Goal: Contribute content: Contribute content

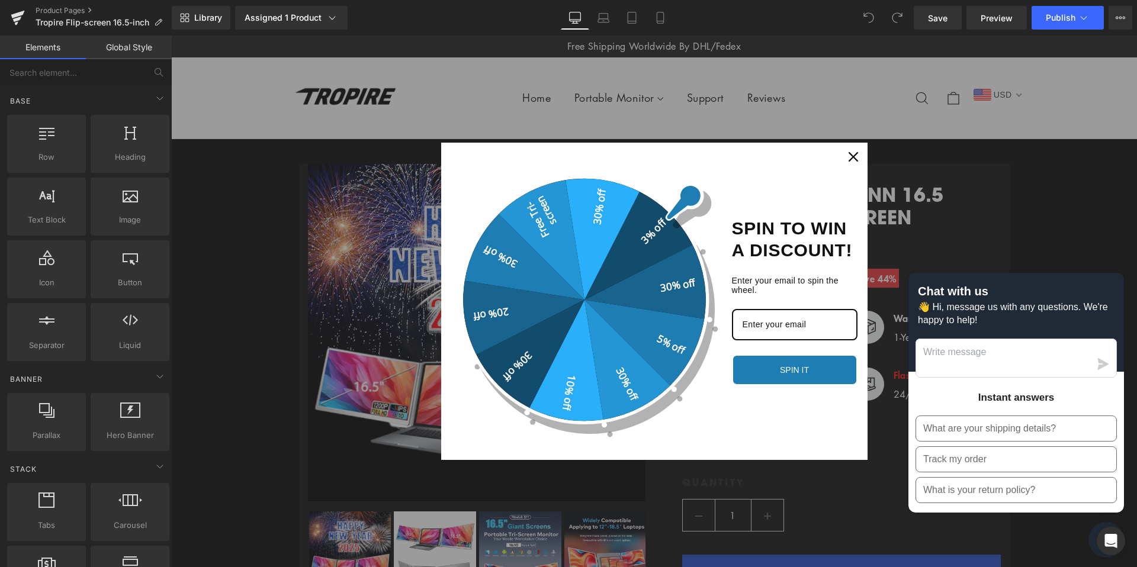
click at [847, 156] on div "Close" at bounding box center [853, 156] width 19 height 19
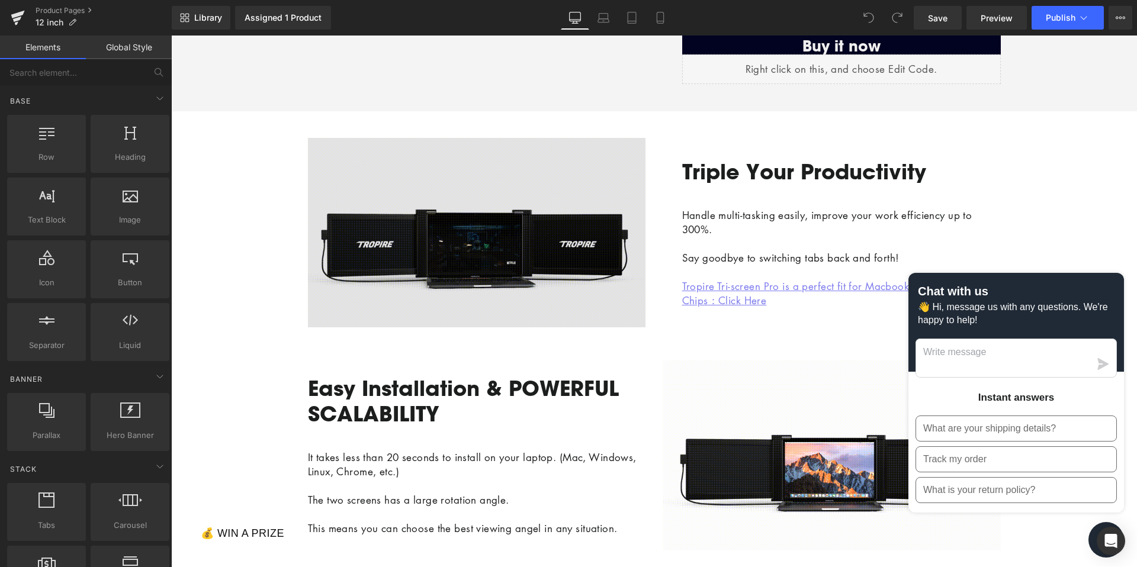
click at [497, 275] on img at bounding box center [476, 232] width 337 height 189
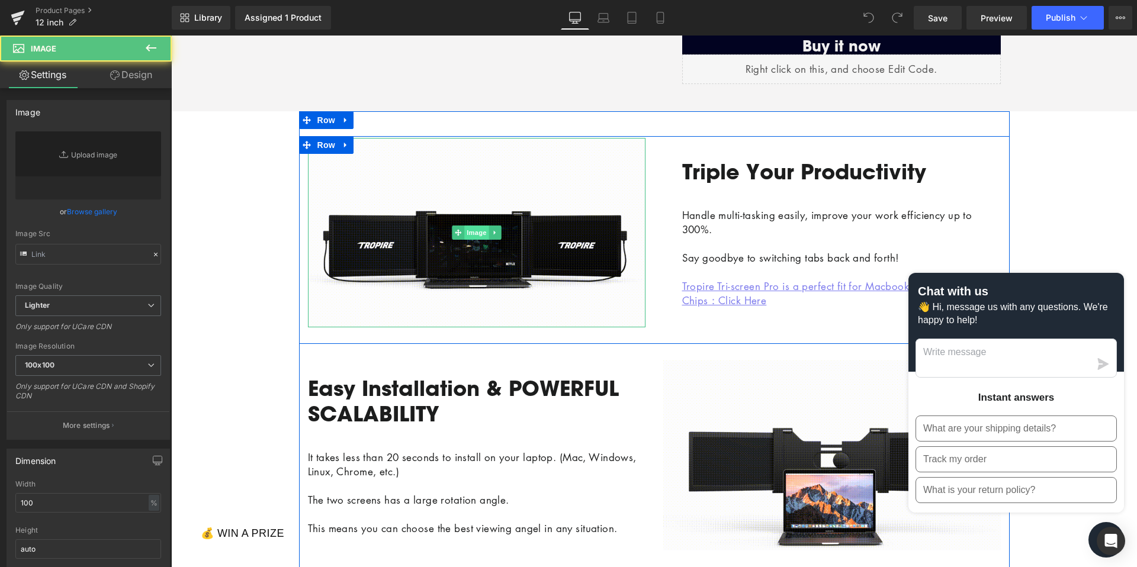
click at [476, 240] on span "Image" at bounding box center [476, 233] width 25 height 14
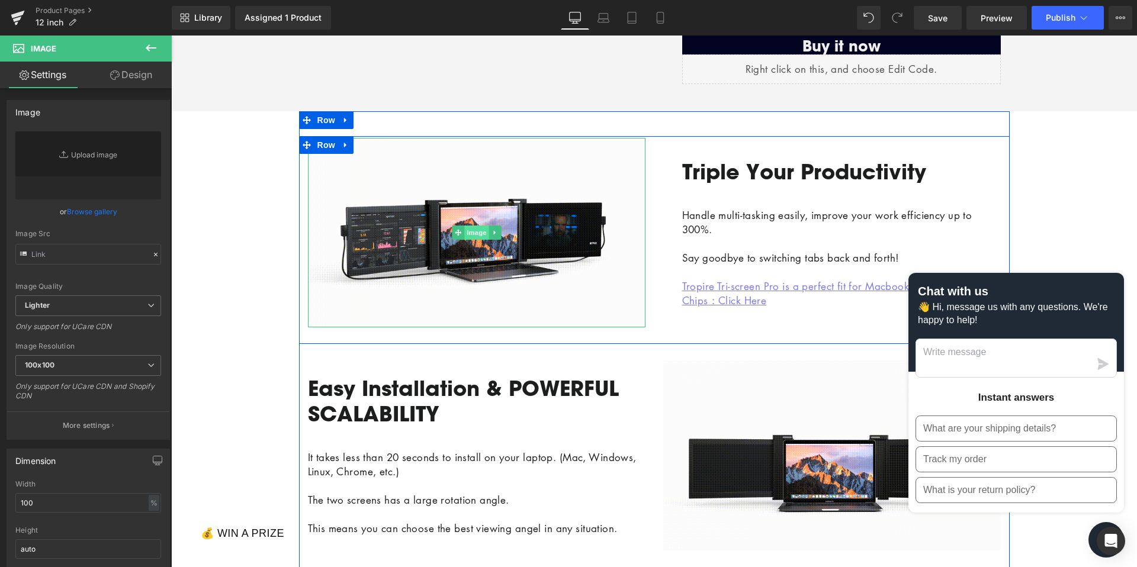
type input "[URL][DOMAIN_NAME]"
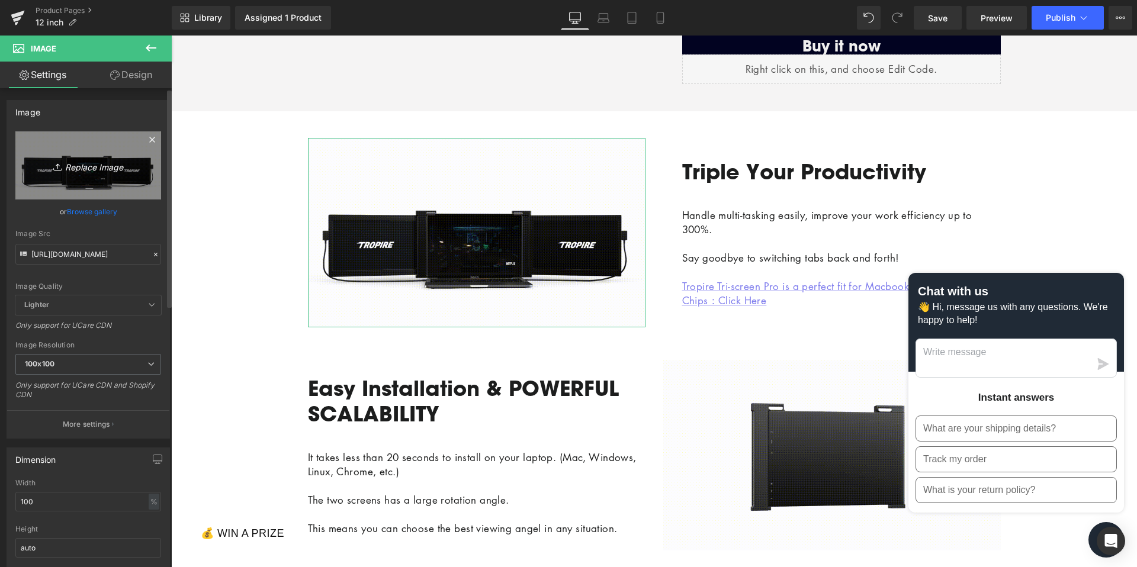
click at [99, 162] on icon "Replace Image" at bounding box center [88, 165] width 95 height 15
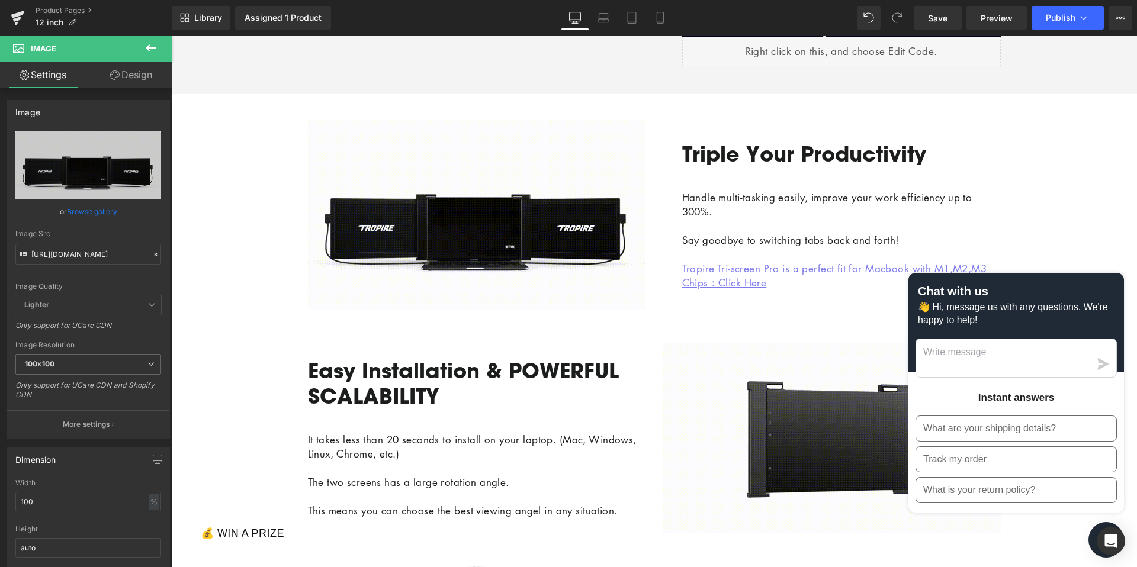
scroll to position [621, 0]
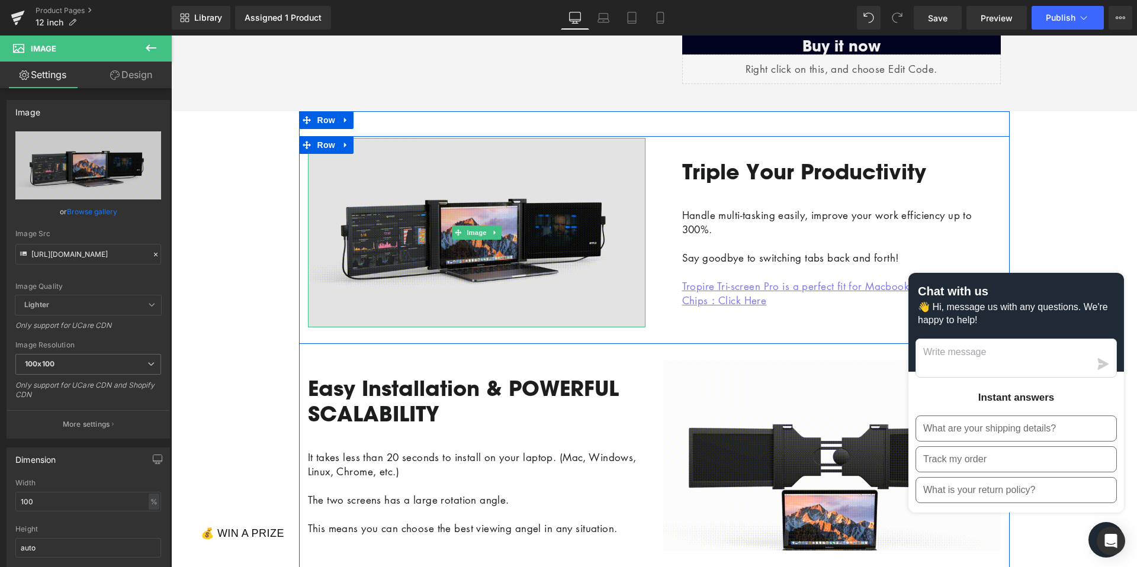
click at [551, 265] on img at bounding box center [476, 232] width 337 height 189
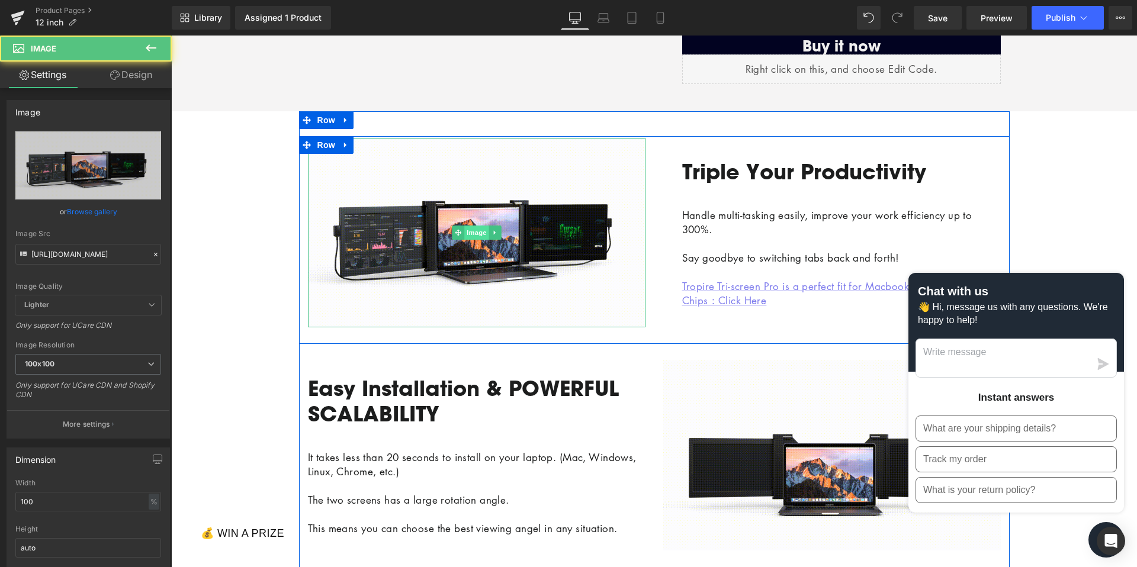
click at [478, 240] on span "Image" at bounding box center [476, 233] width 25 height 14
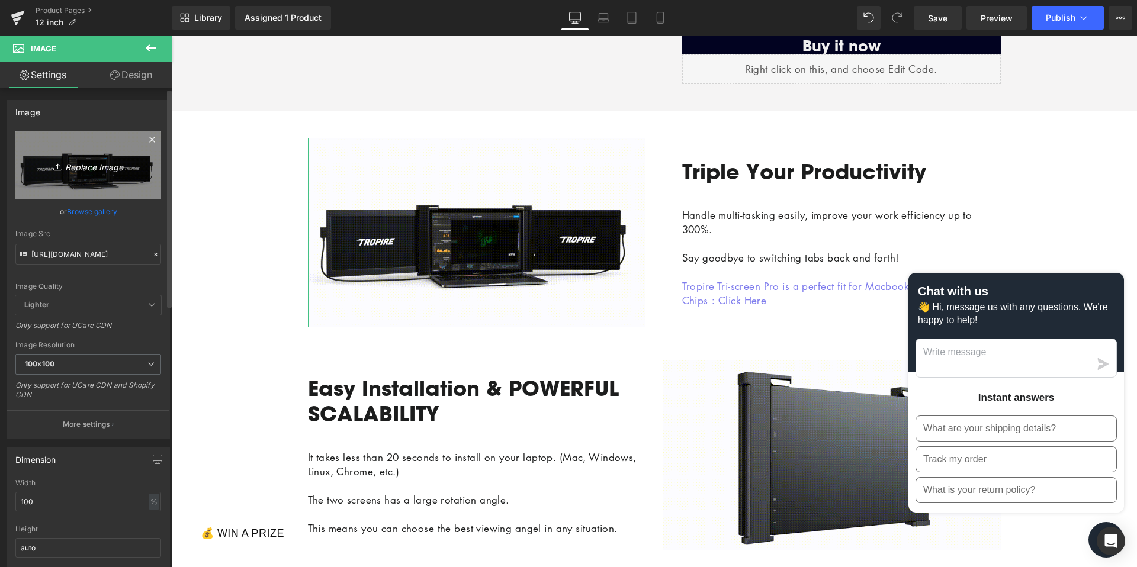
click at [80, 168] on icon "Replace Image" at bounding box center [88, 165] width 95 height 15
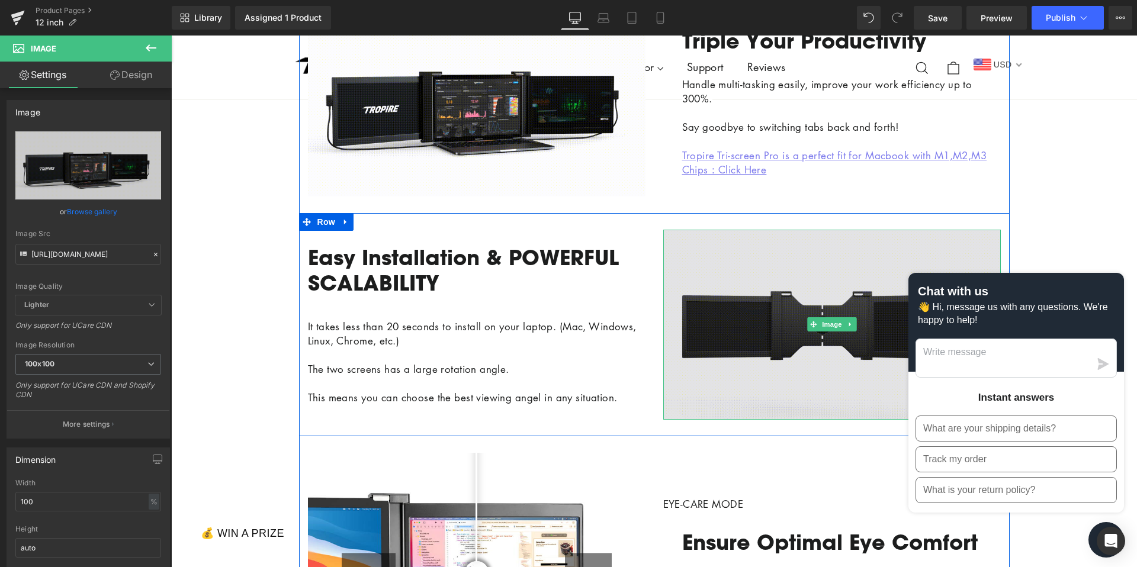
scroll to position [757, 0]
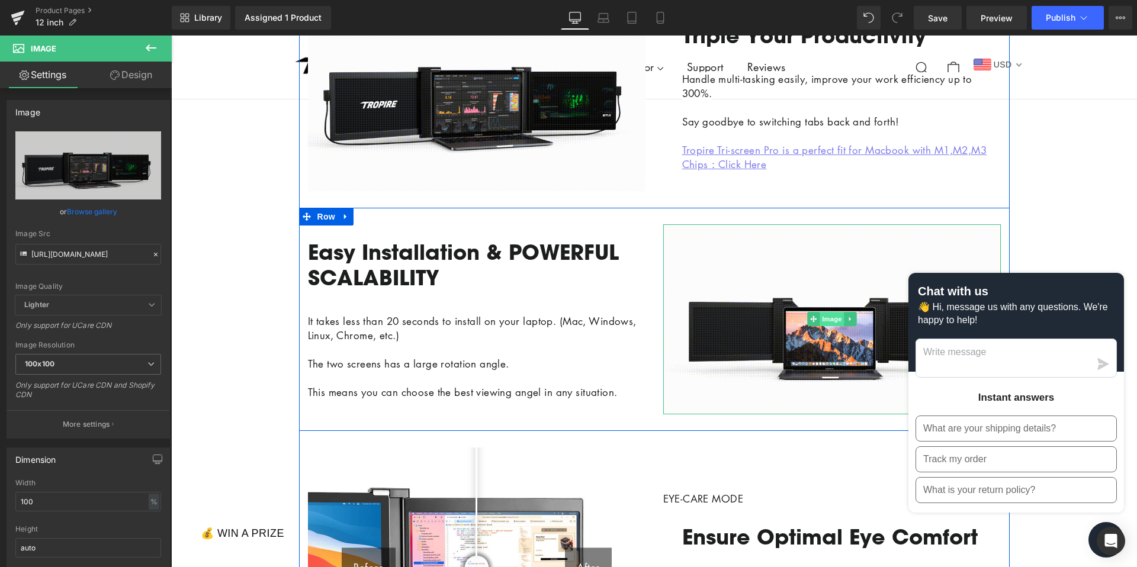
click at [821, 326] on span "Image" at bounding box center [831, 319] width 25 height 14
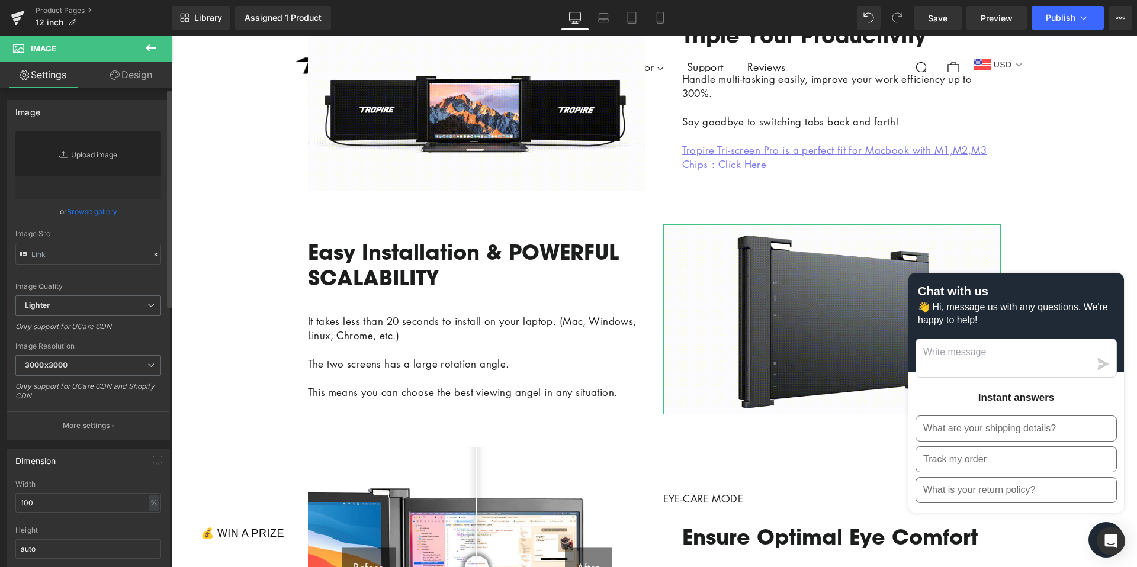
click at [99, 153] on link "Replace Image" at bounding box center [88, 165] width 146 height 68
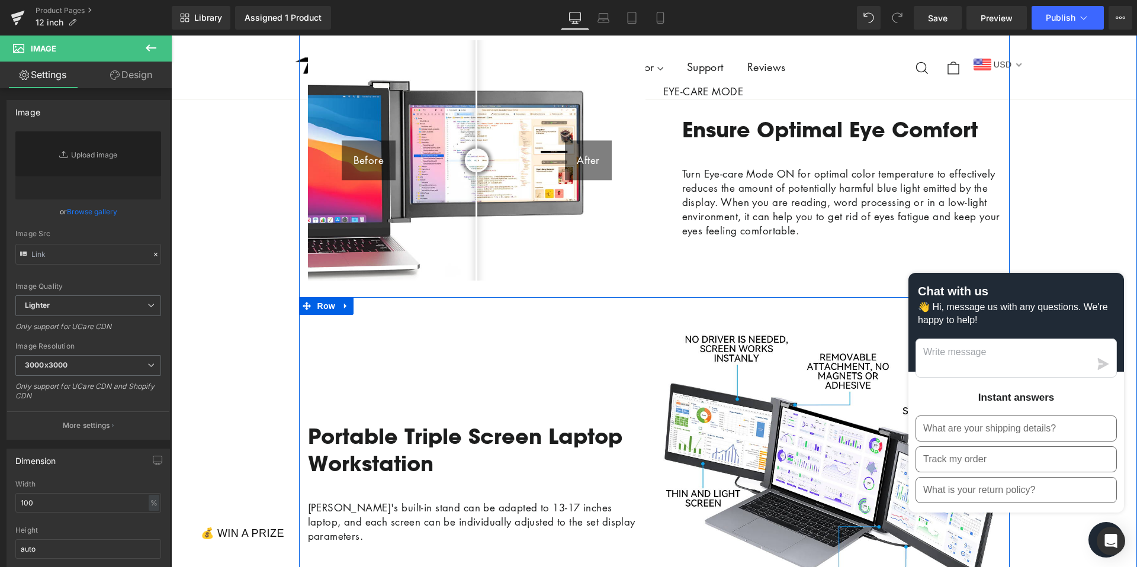
scroll to position [1024, 0]
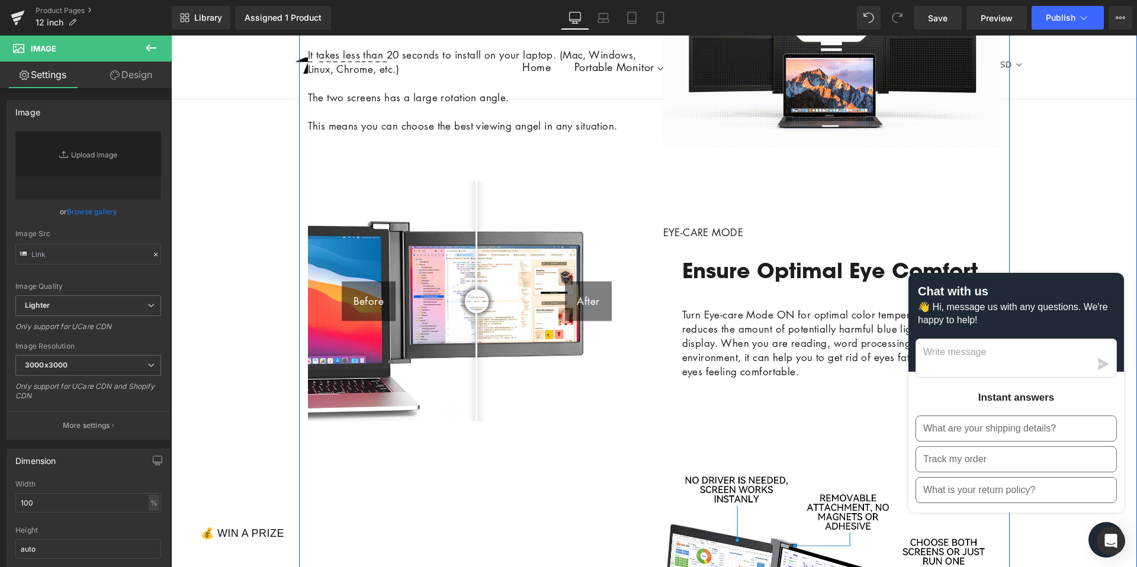
click at [503, 266] on img at bounding box center [476, 301] width 337 height 241
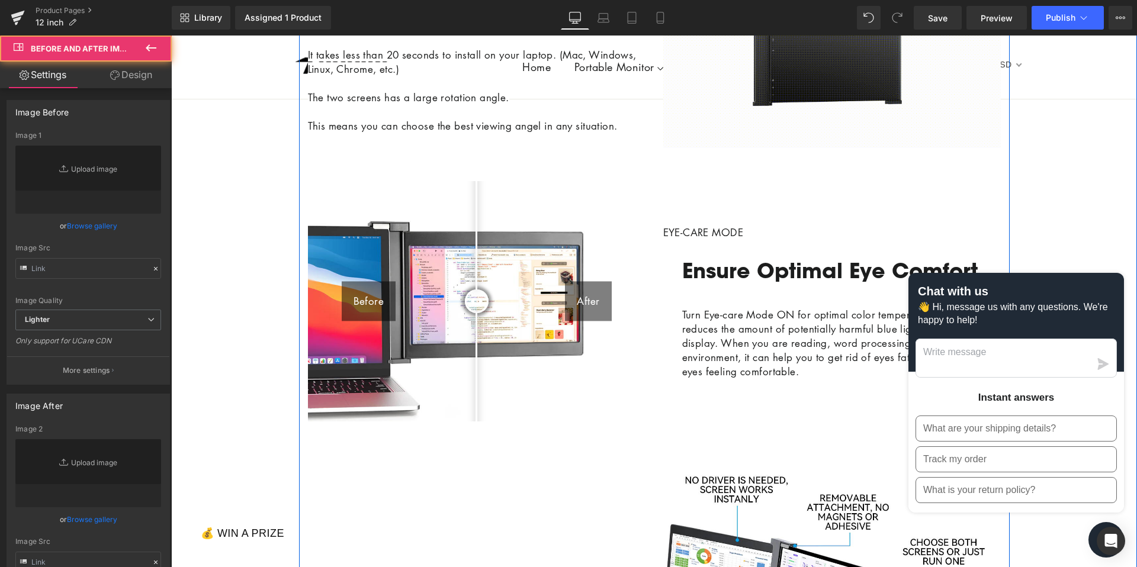
type input "[URL][DOMAIN_NAME]"
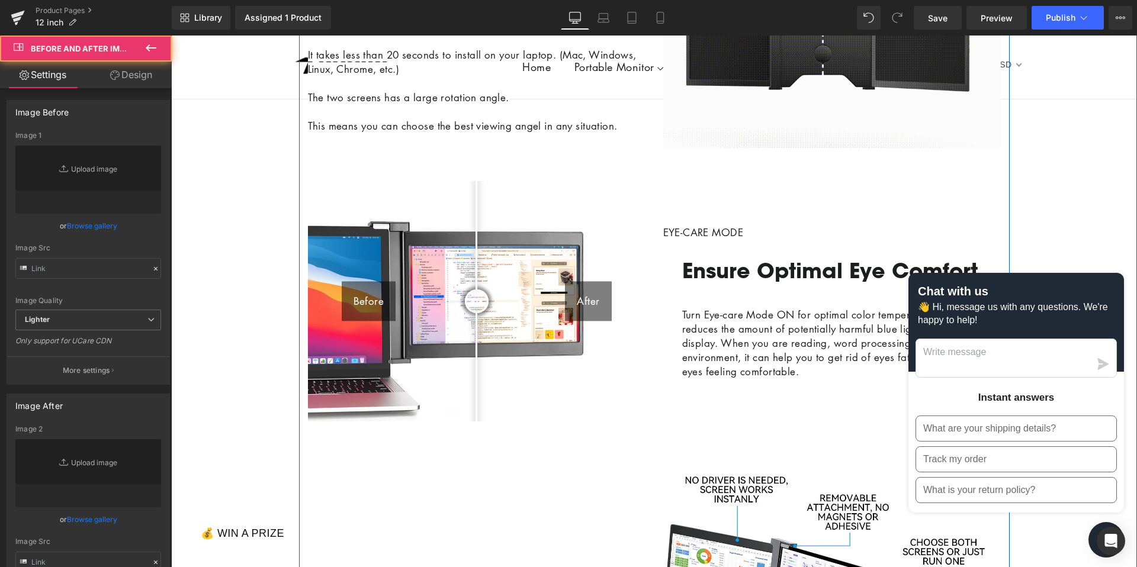
type input "[URL][DOMAIN_NAME]"
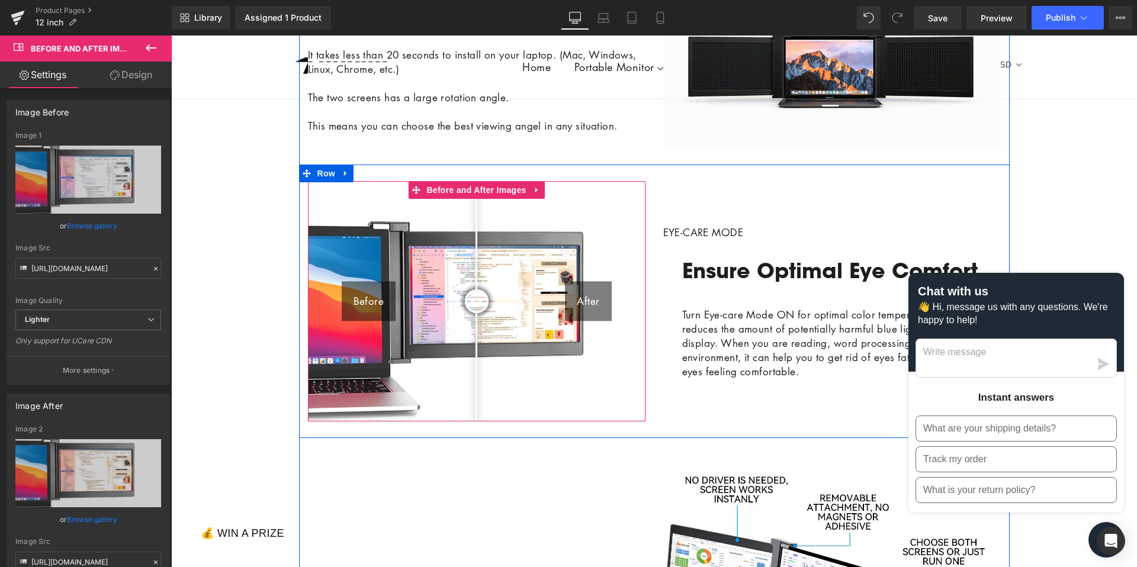
click at [420, 330] on img at bounding box center [476, 301] width 337 height 241
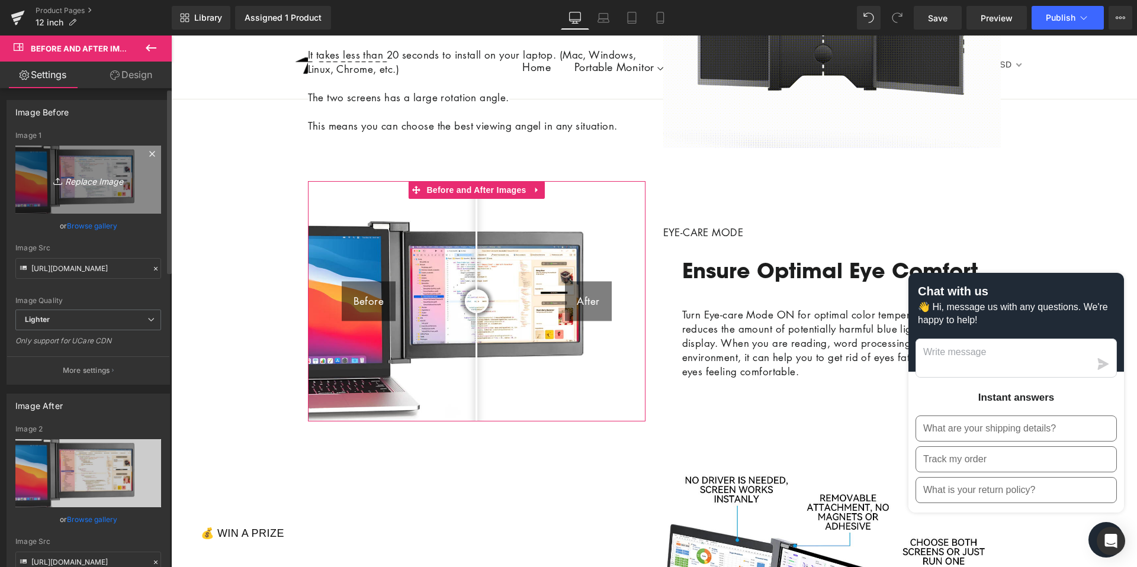
click at [74, 178] on icon "Replace Image" at bounding box center [88, 179] width 95 height 15
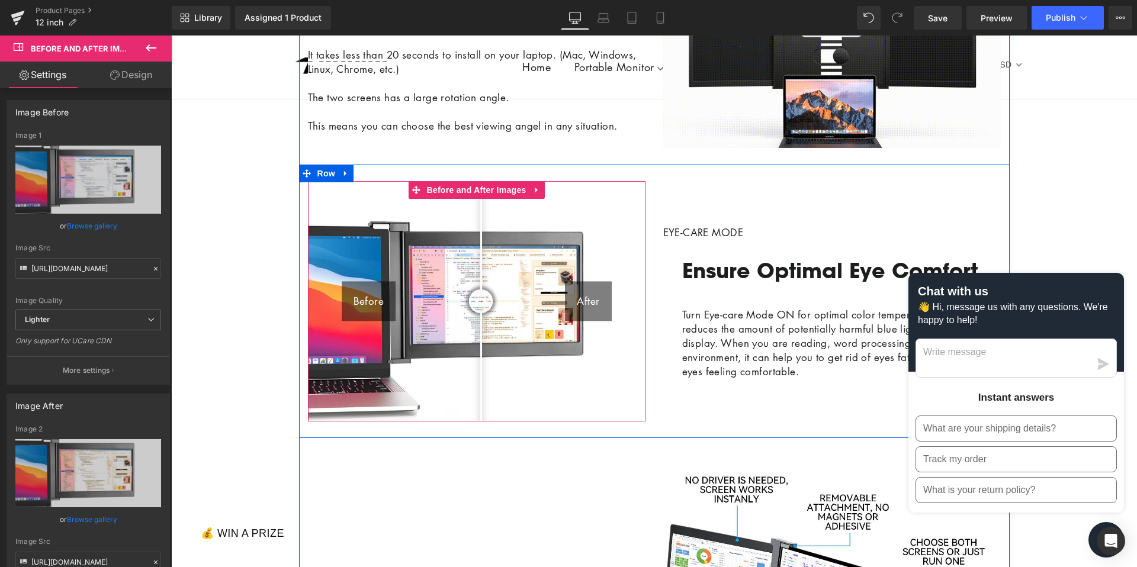
drag, startPoint x: 465, startPoint y: 323, endPoint x: 481, endPoint y: 324, distance: 15.5
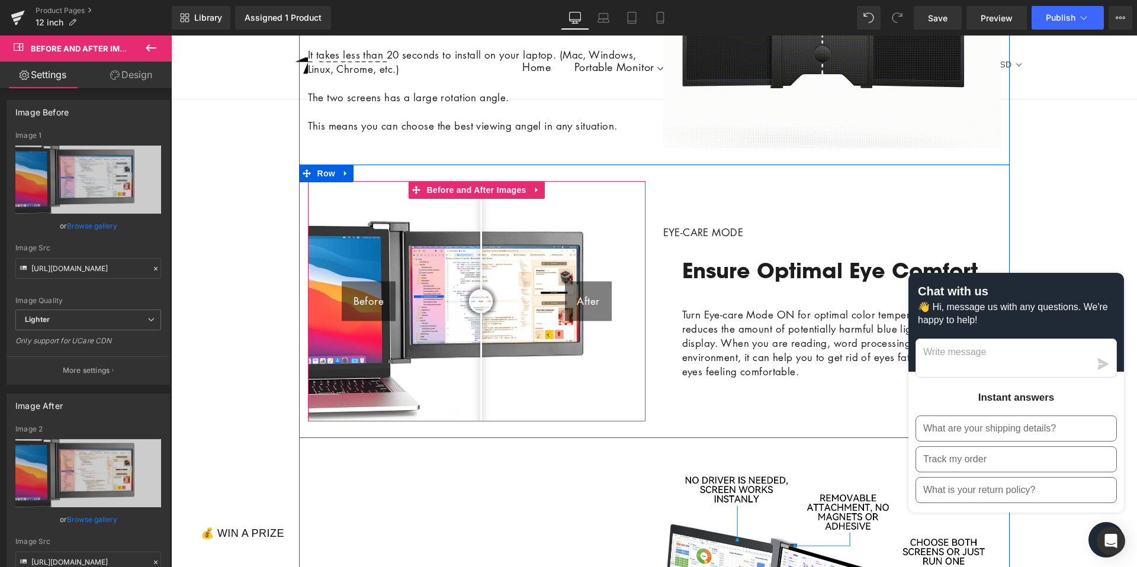
click at [481, 313] on div at bounding box center [481, 302] width 24 height 24
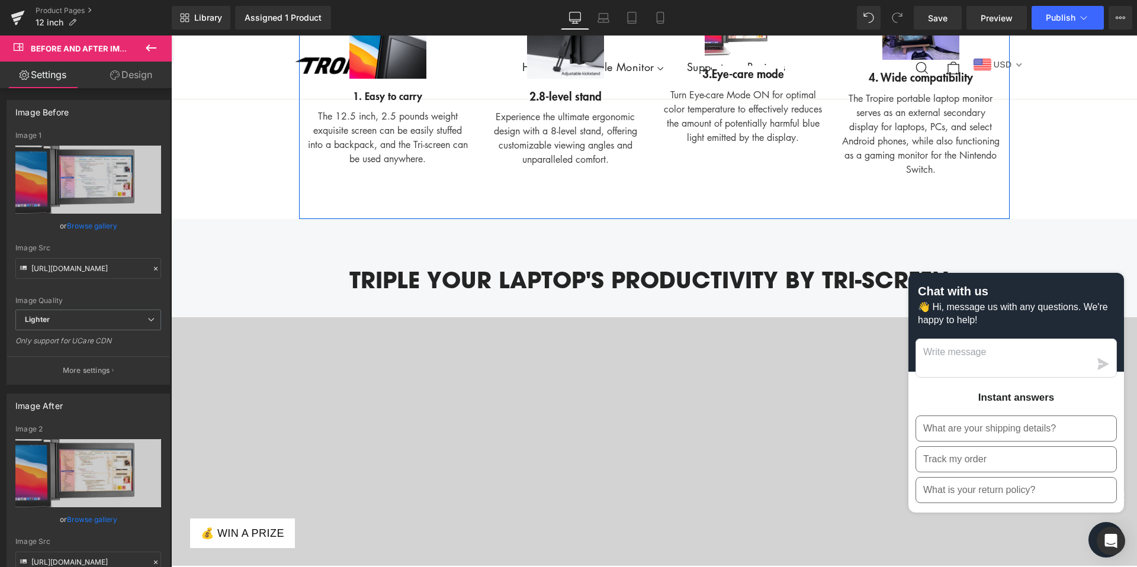
scroll to position [1647, 0]
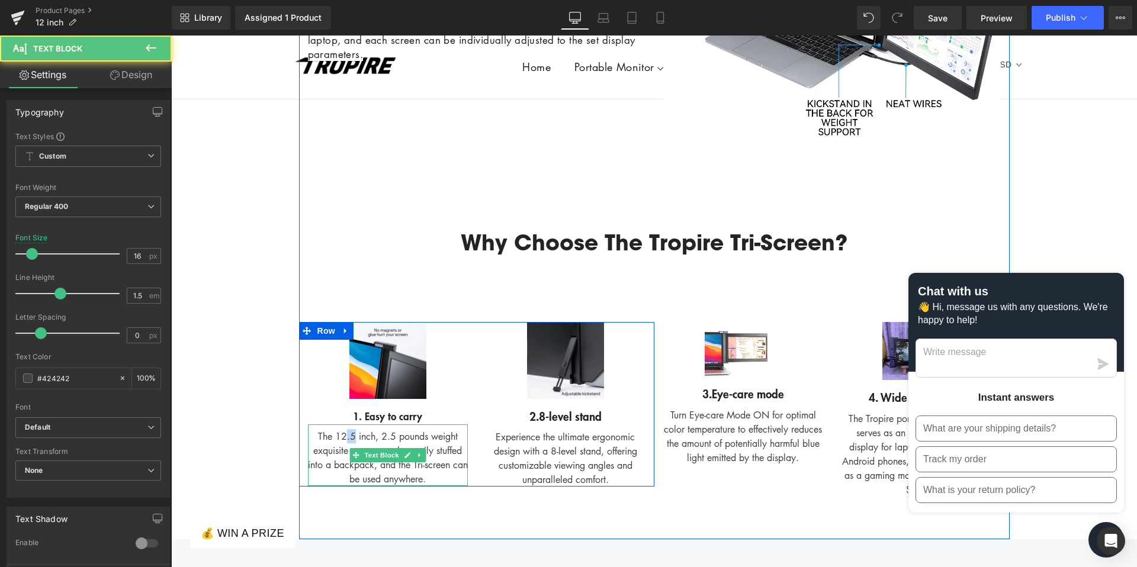
drag, startPoint x: 353, startPoint y: 457, endPoint x: 344, endPoint y: 457, distance: 9.5
click at [344, 457] on div "The 12.5 inch, 2.5 pounds weight exquisite screen can be easily stuffed into a …" at bounding box center [388, 457] width 160 height 57
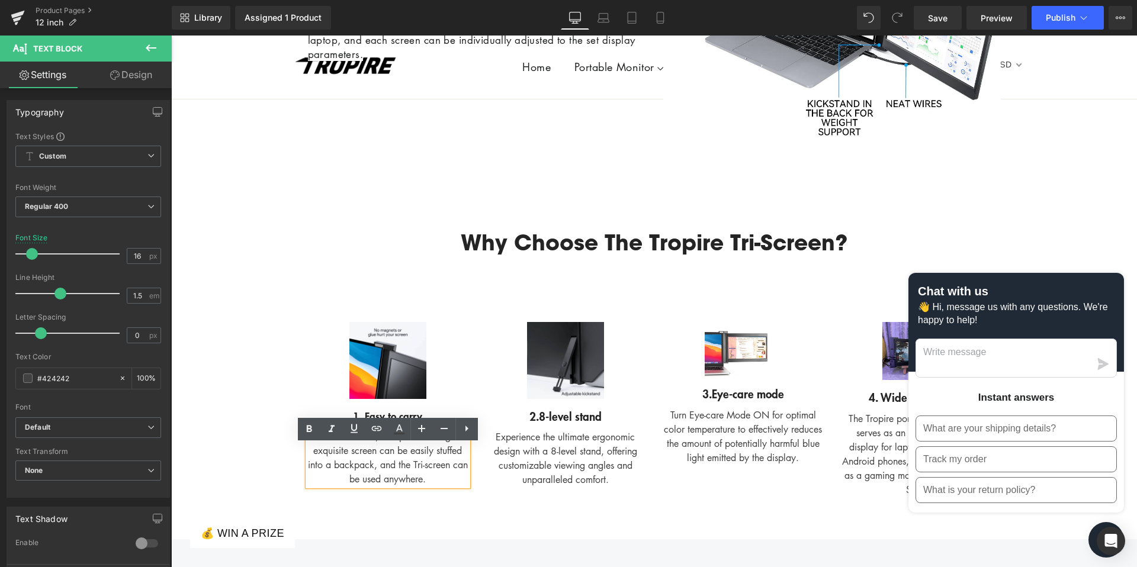
drag, startPoint x: 336, startPoint y: 456, endPoint x: 353, endPoint y: 456, distance: 17.2
click at [353, 456] on div "The 12.5 inch, 2.5 pounds weight exquisite screen can be easily stuffed into a …" at bounding box center [388, 457] width 160 height 57
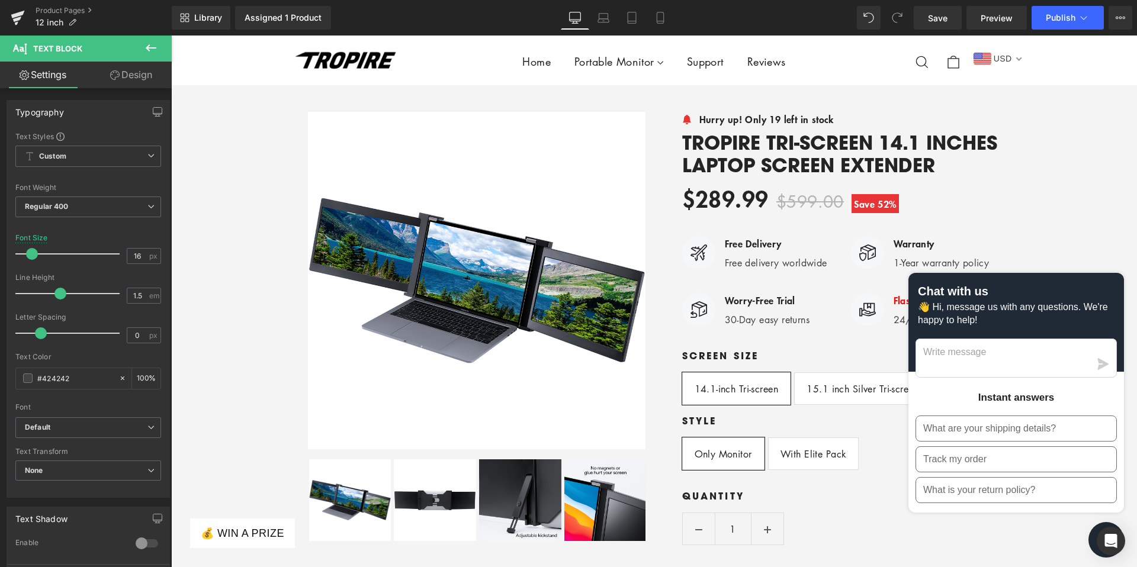
scroll to position [0, 0]
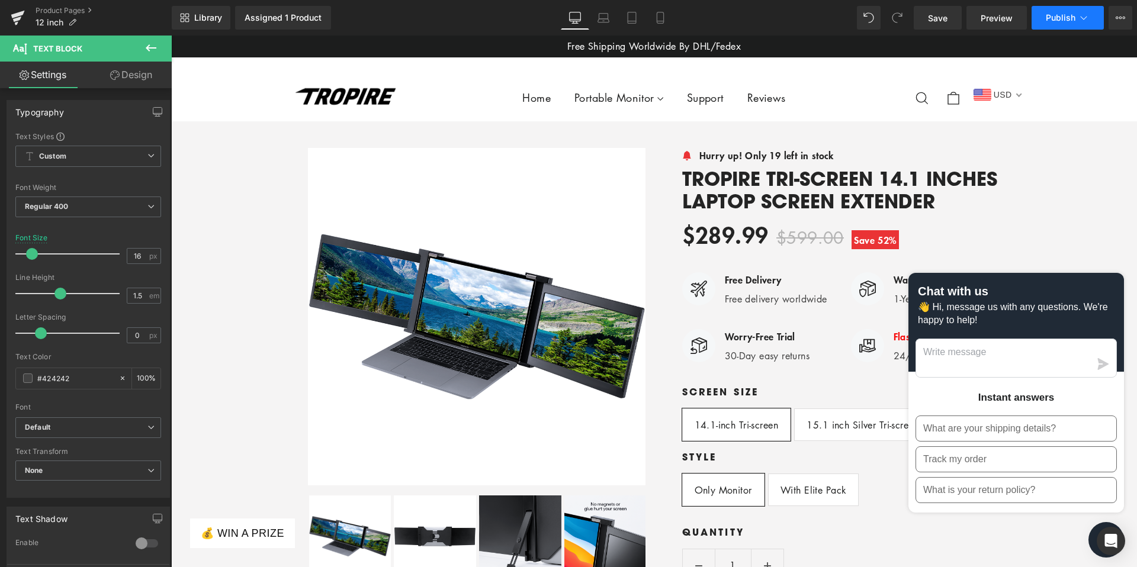
click at [1053, 16] on span "Publish" at bounding box center [1061, 17] width 30 height 9
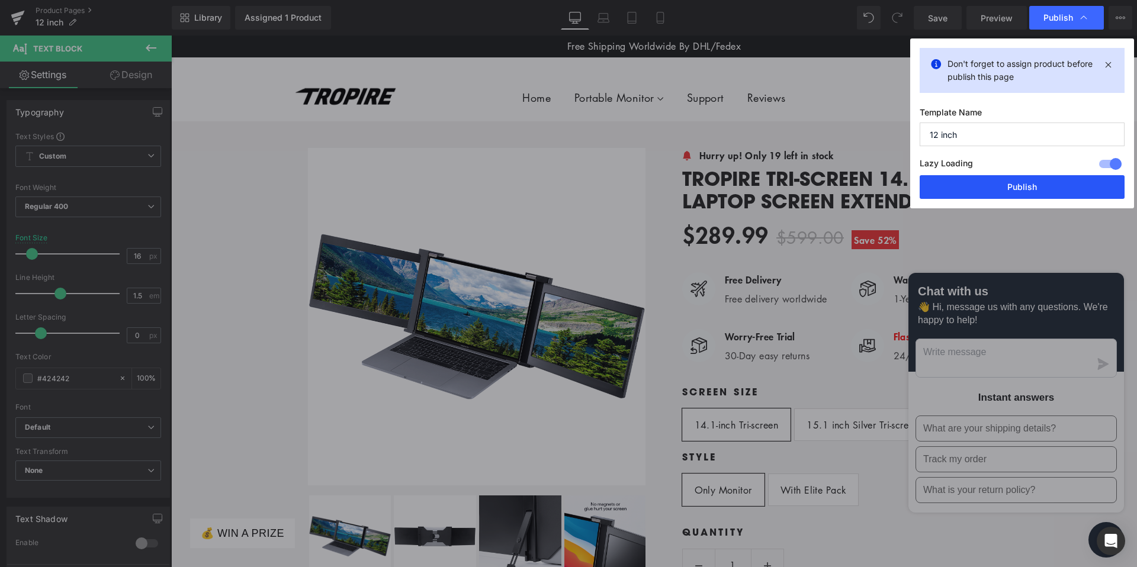
click at [0, 0] on button "Publish" at bounding box center [0, 0] width 0 height 0
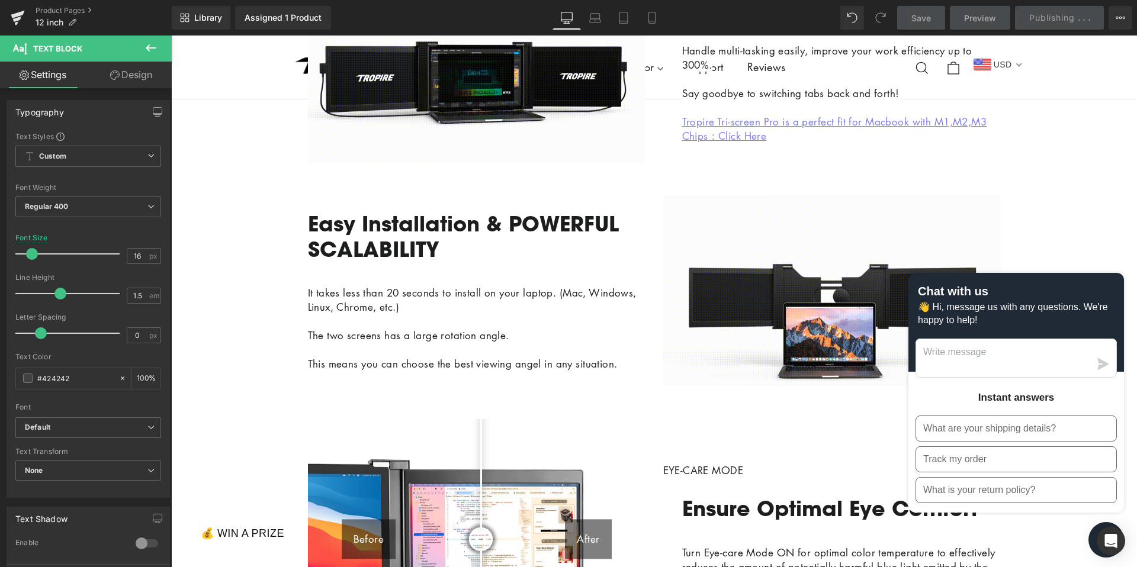
scroll to position [660, 0]
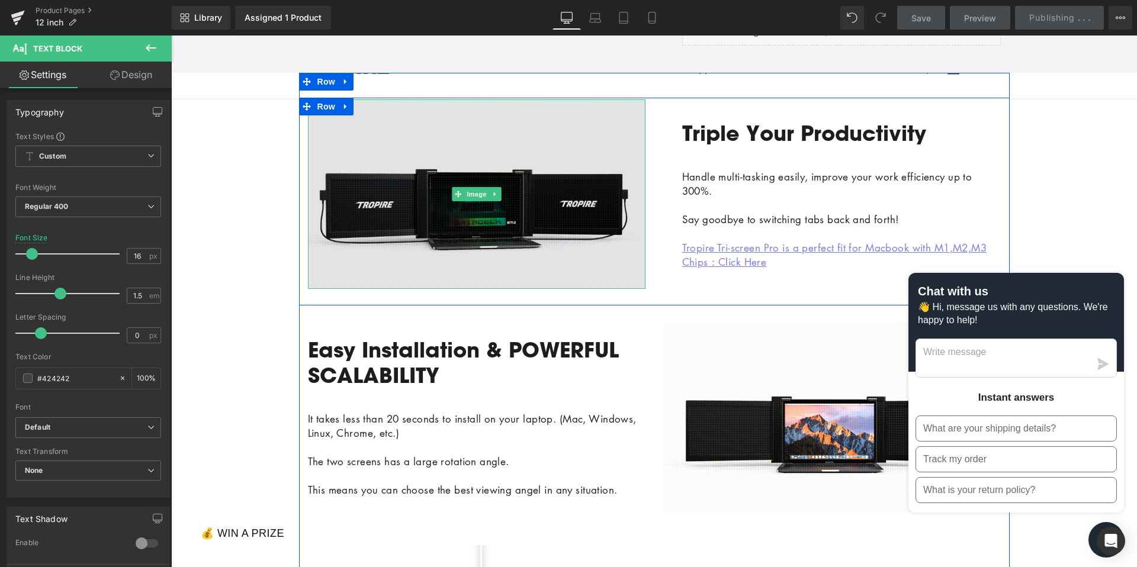
click at [464, 245] on img at bounding box center [476, 193] width 337 height 189
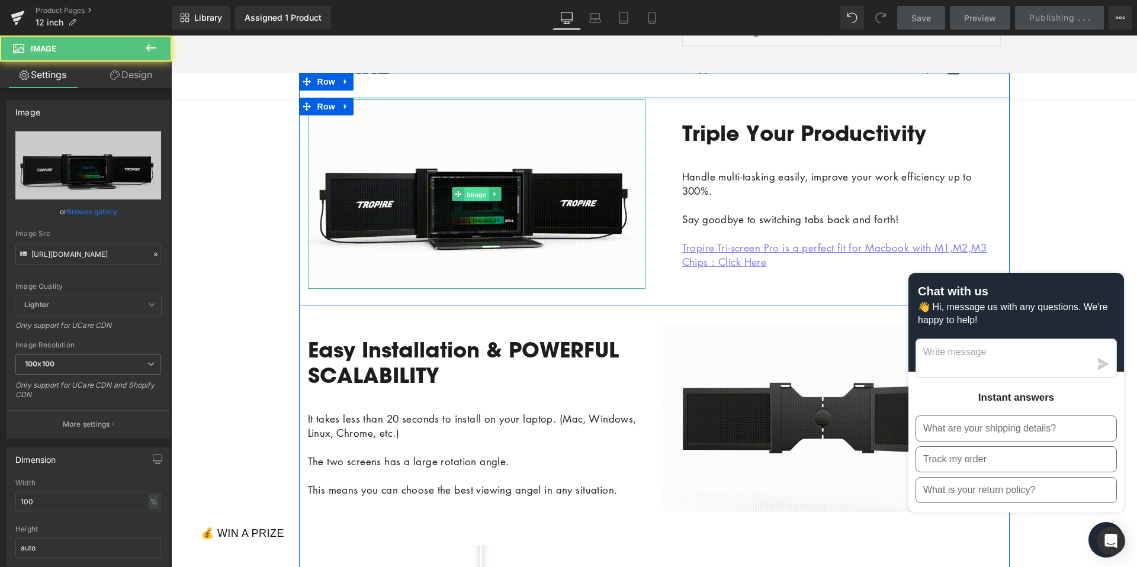
click at [475, 202] on span "Image" at bounding box center [476, 195] width 25 height 14
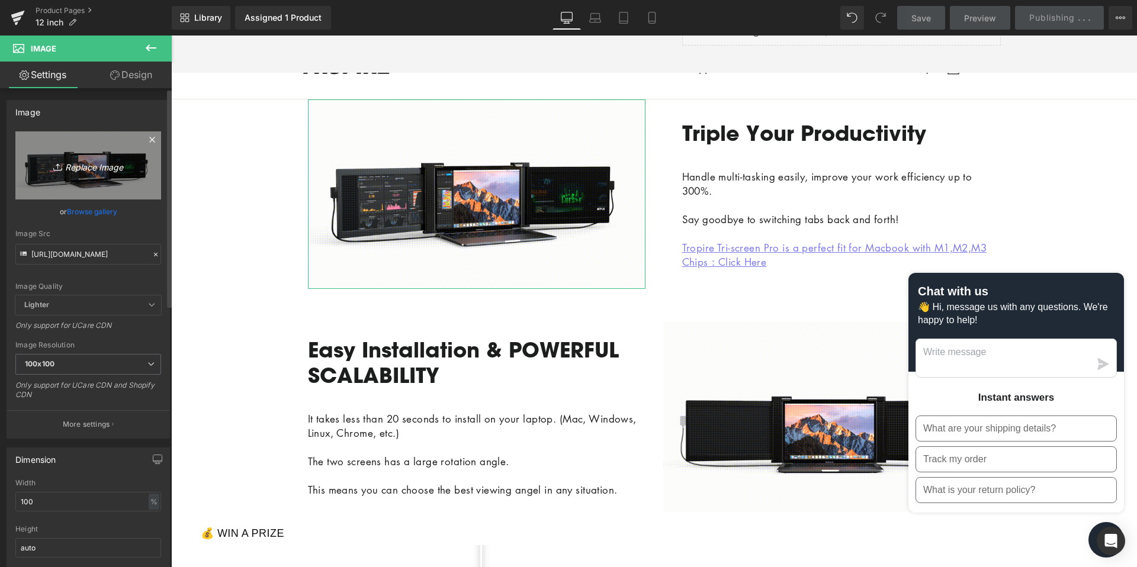
click at [61, 179] on link "Replace Image" at bounding box center [88, 165] width 146 height 68
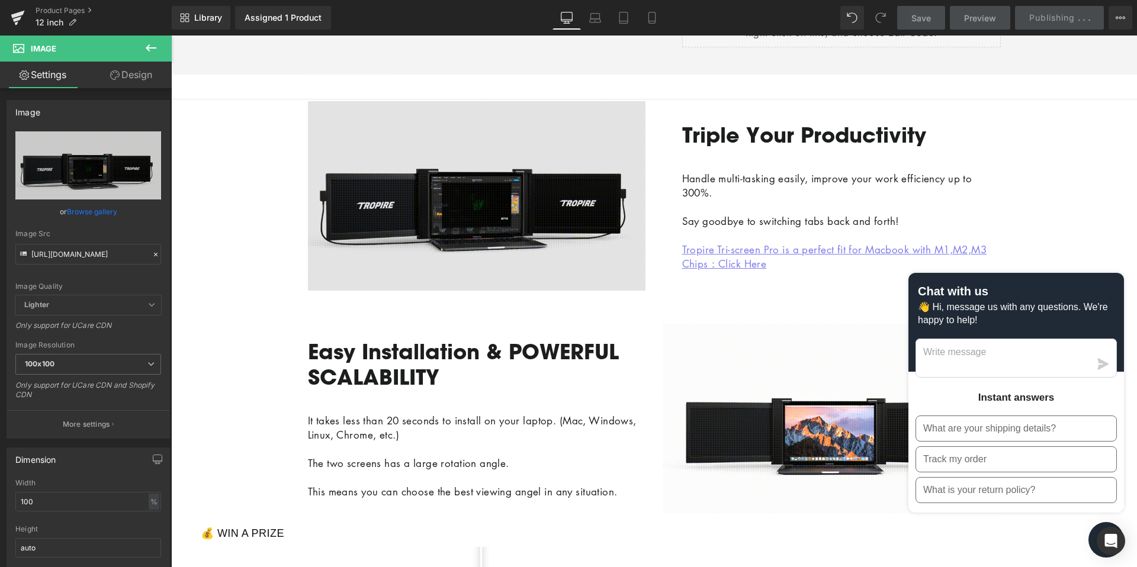
scroll to position [657, 0]
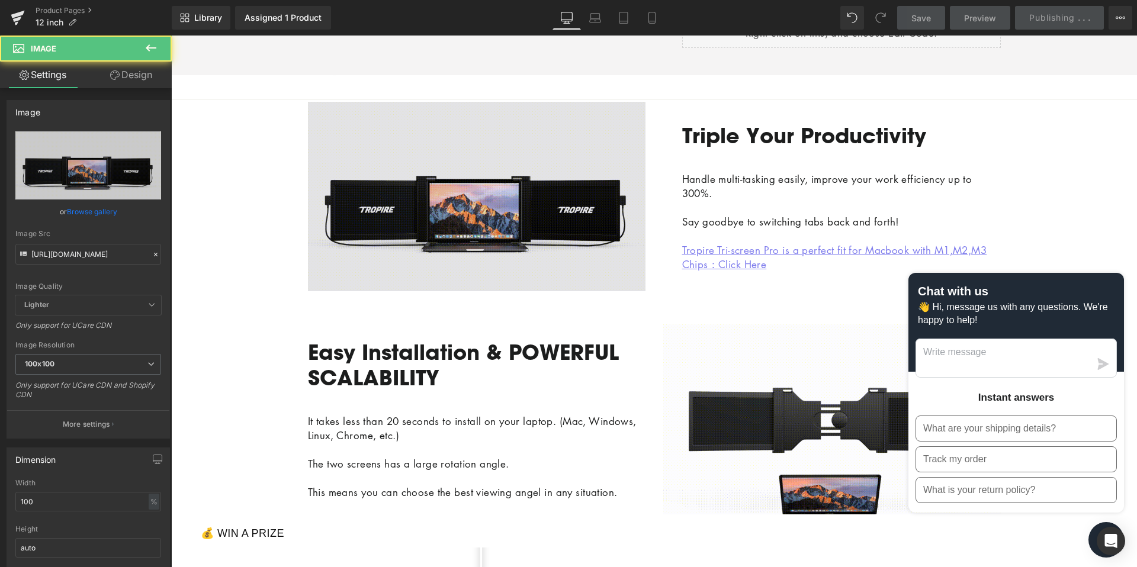
click at [472, 217] on div "Image" at bounding box center [476, 196] width 337 height 189
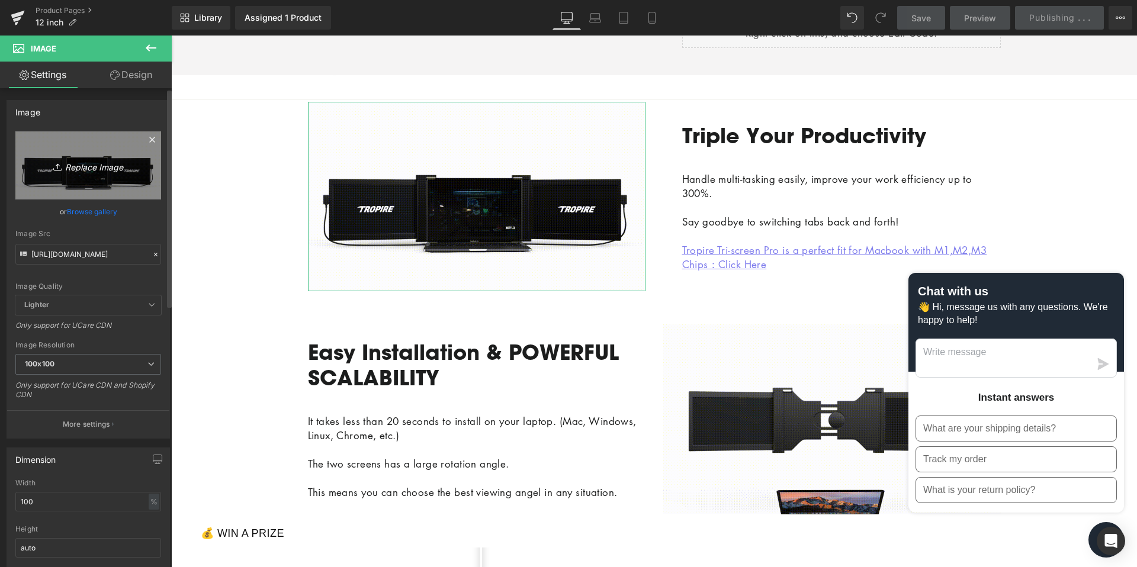
click at [89, 162] on icon "Replace Image" at bounding box center [88, 165] width 95 height 15
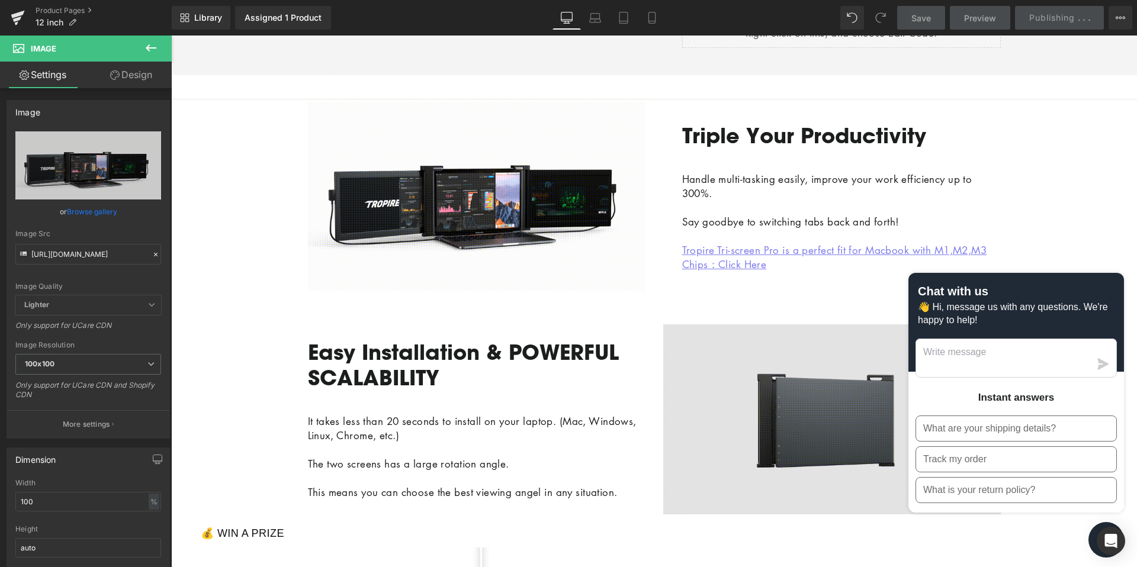
type input "C:\fakepath\序列 02_1 (1).gif"
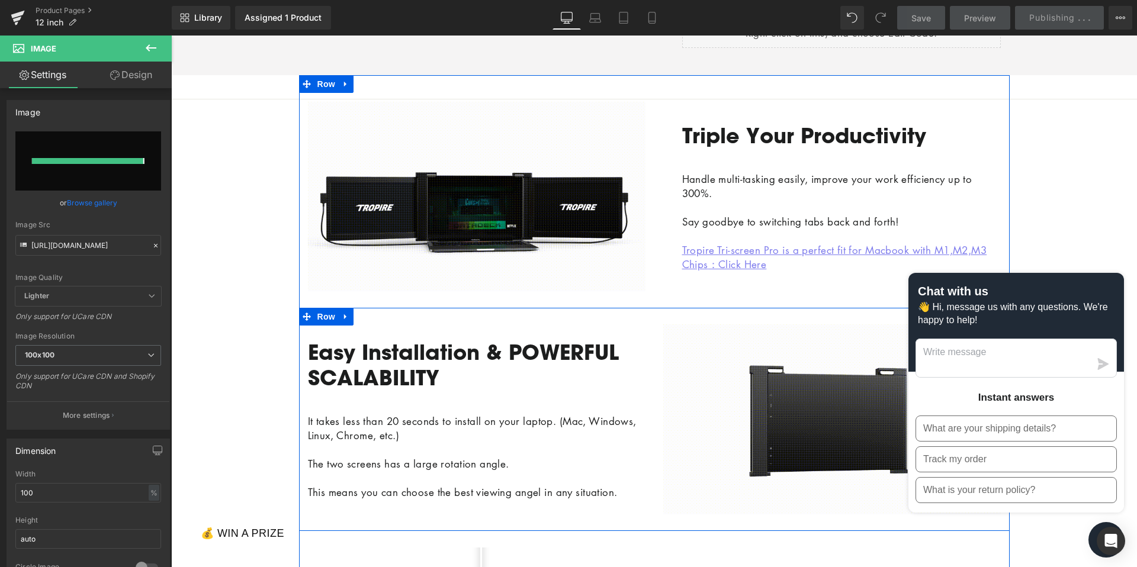
type input "[URL][DOMAIN_NAME]"
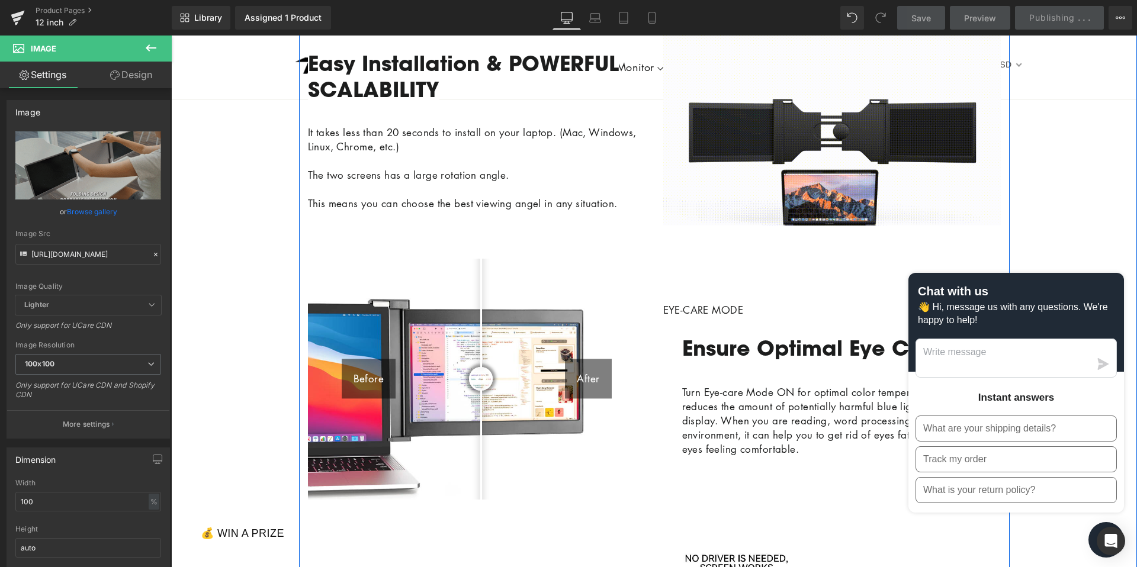
scroll to position [996, 0]
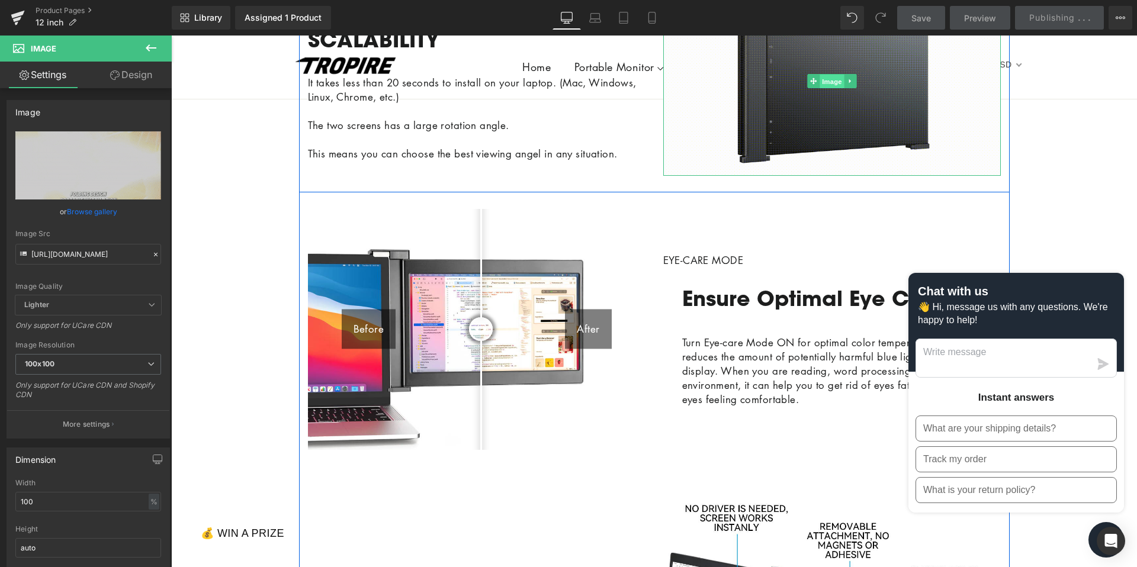
click at [828, 88] on span "Image" at bounding box center [831, 81] width 25 height 14
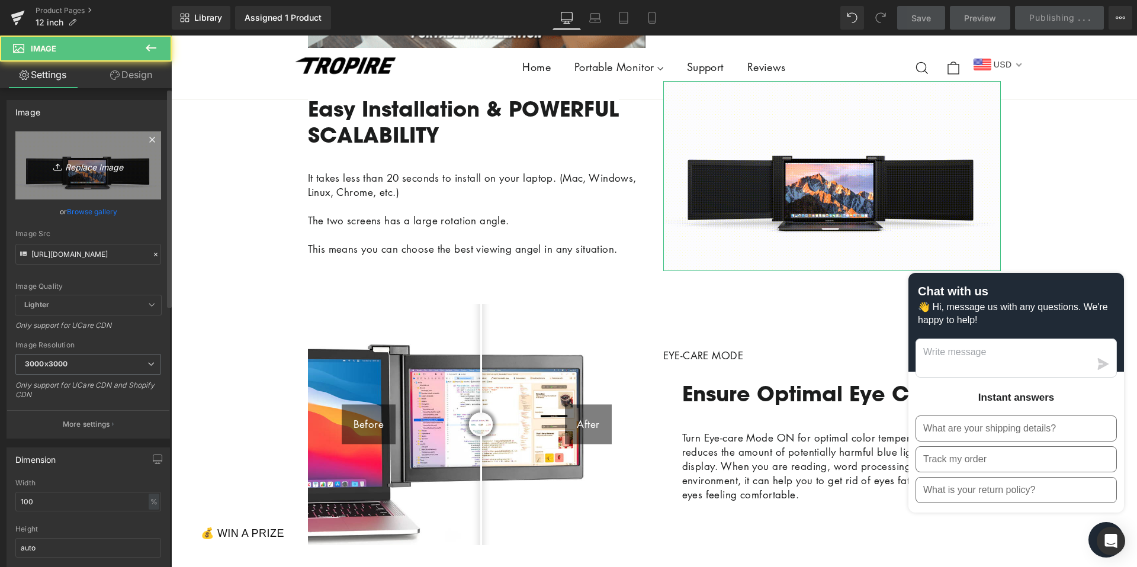
scroll to position [885, 0]
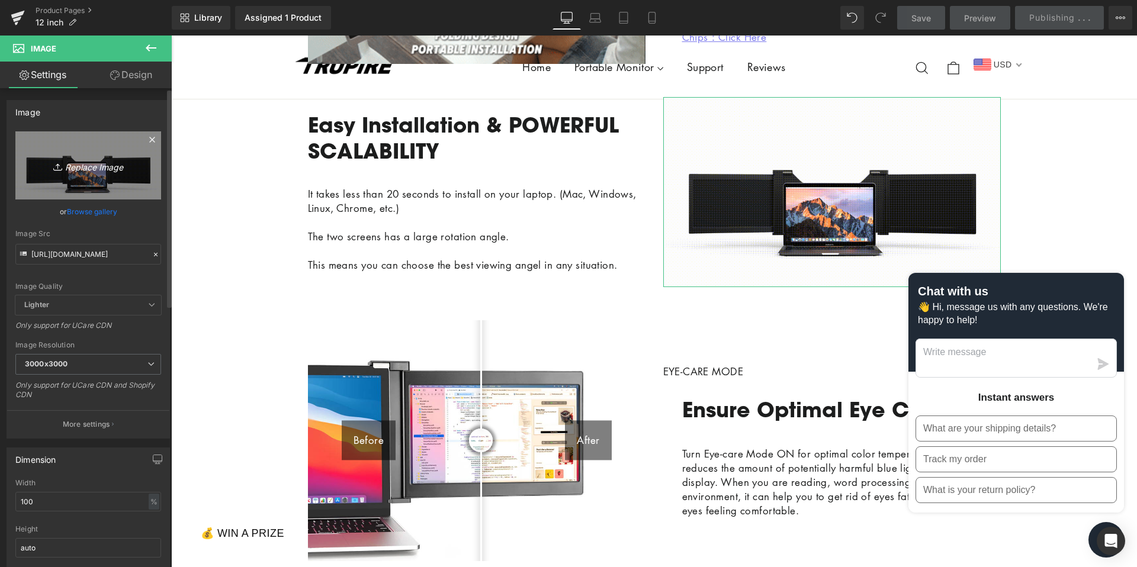
click at [77, 170] on icon "Replace Image" at bounding box center [88, 165] width 95 height 15
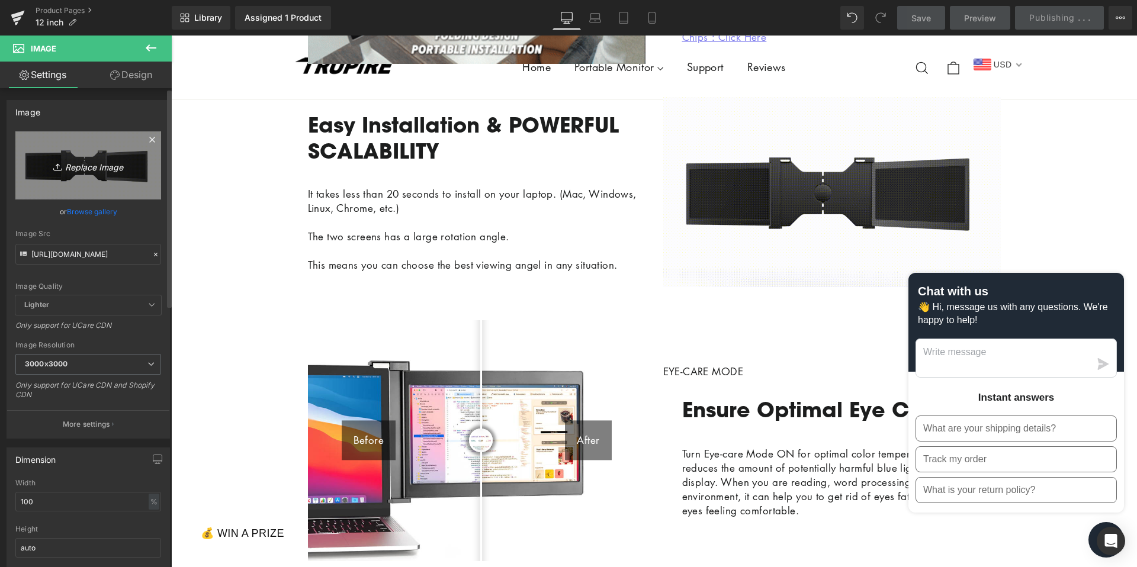
type input "C:\fakepath\序列 02_2.gif"
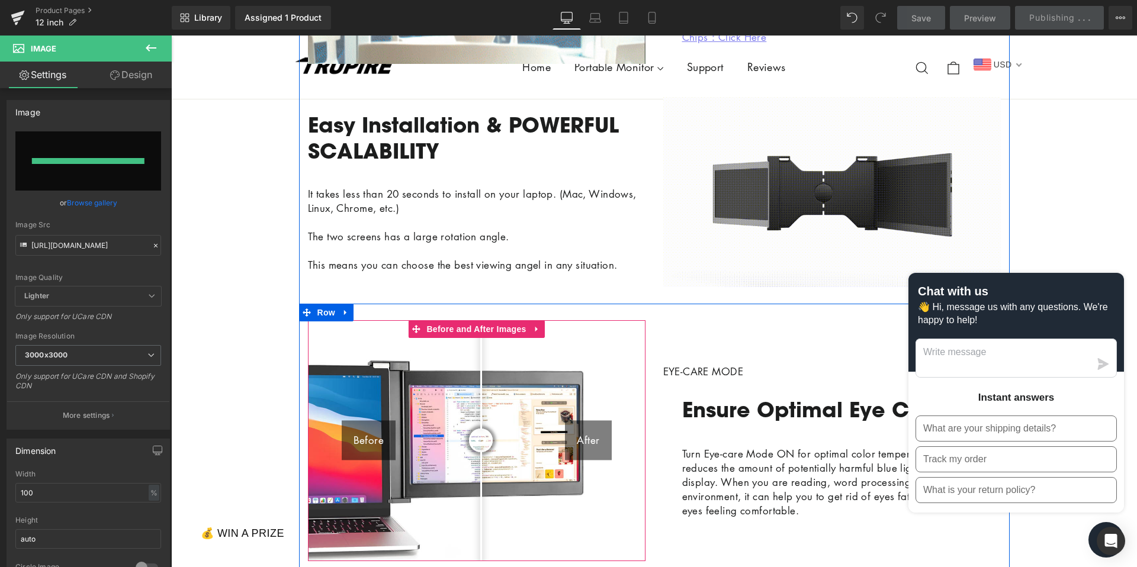
type input "[URL][DOMAIN_NAME]"
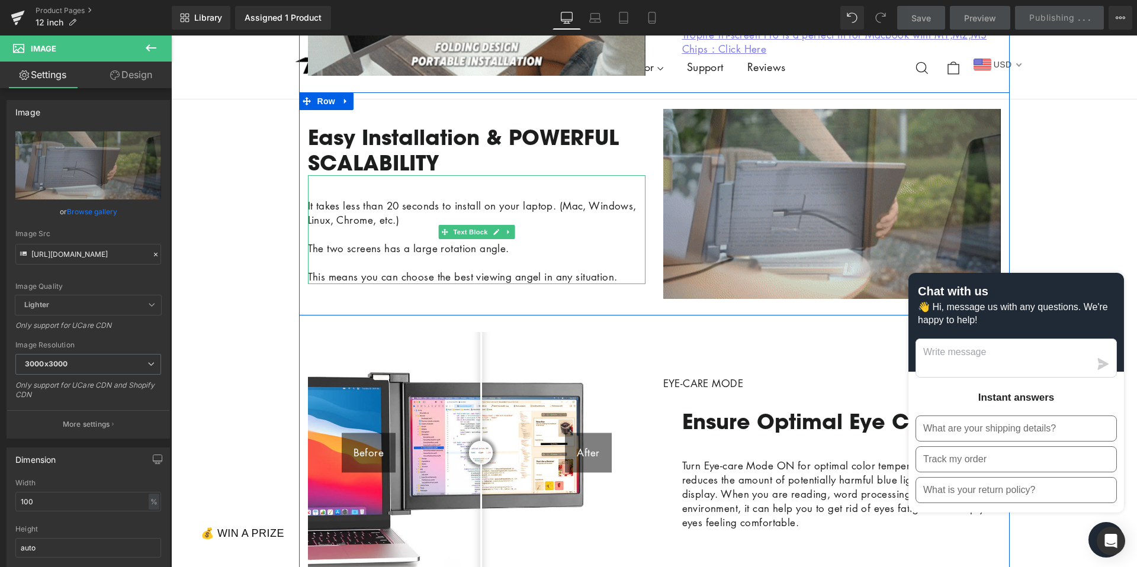
scroll to position [875, 0]
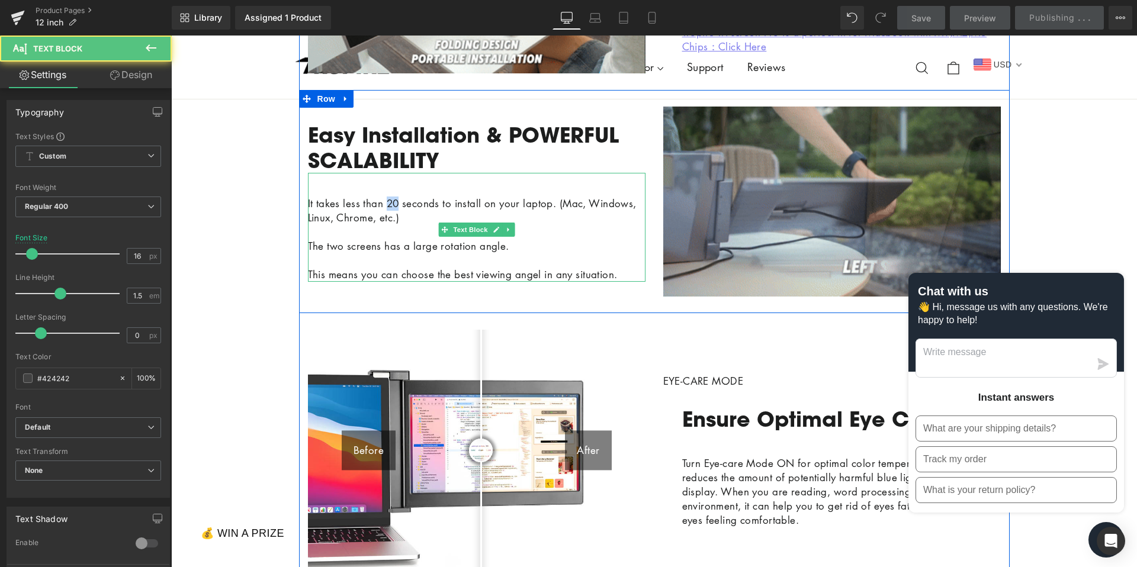
drag, startPoint x: 391, startPoint y: 224, endPoint x: 401, endPoint y: 223, distance: 10.7
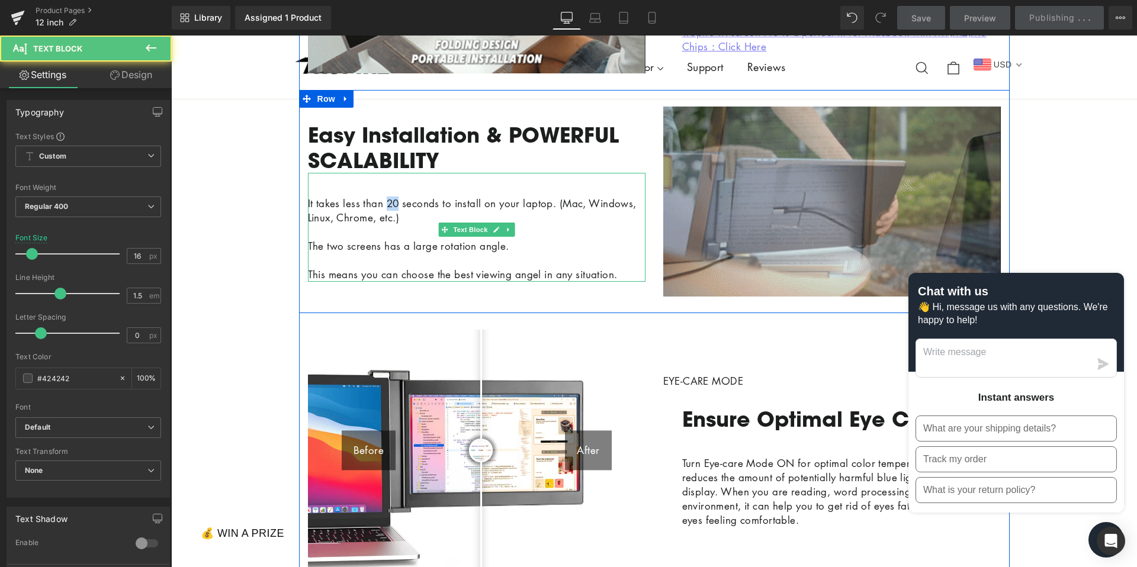
click at [401, 223] on span "It takes less than 20 seconds to install on your laptop. (Mac, Windows, Linux, …" at bounding box center [472, 211] width 329 height 28
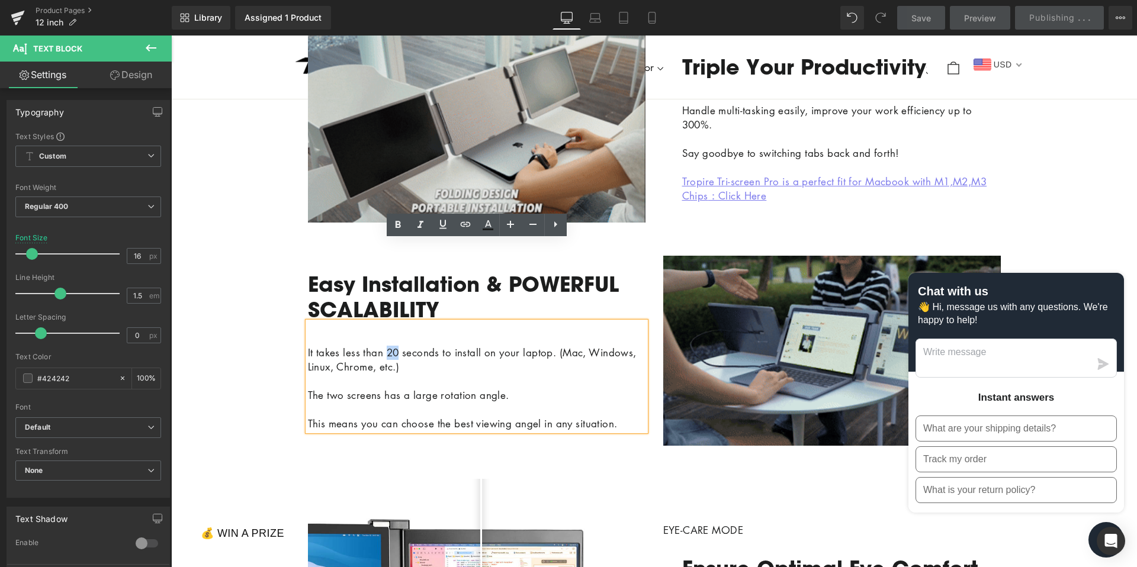
scroll to position [711, 0]
